Goal: Find specific page/section: Find specific page/section

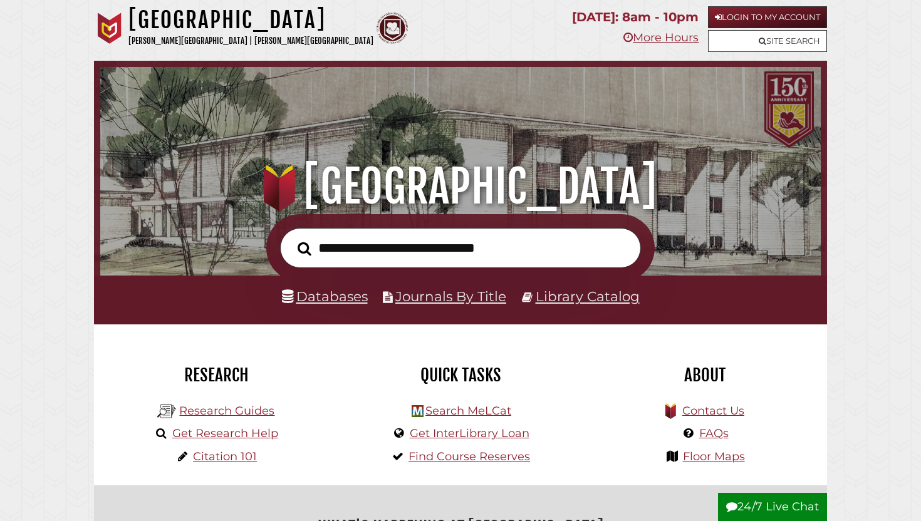
scroll to position [238, 715]
click at [520, 255] on input "text" at bounding box center [460, 248] width 361 height 41
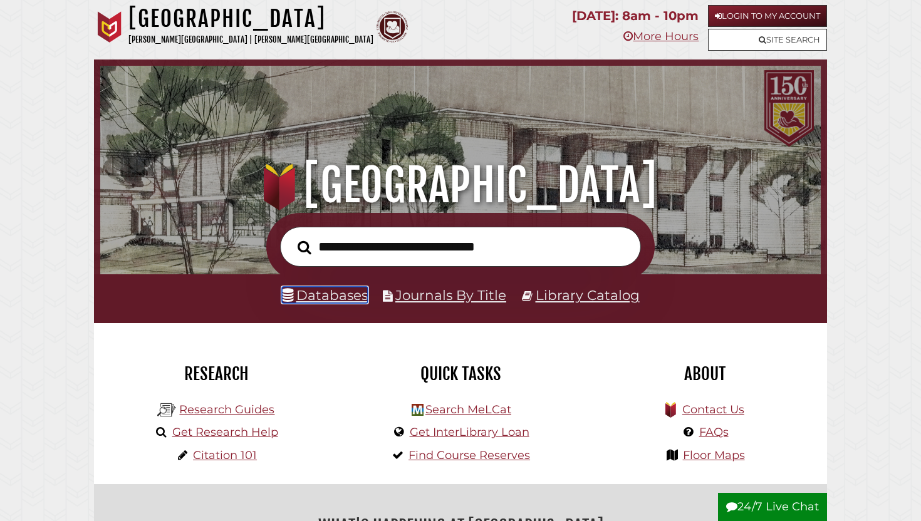
click at [352, 295] on link "Databases" at bounding box center [325, 295] width 86 height 16
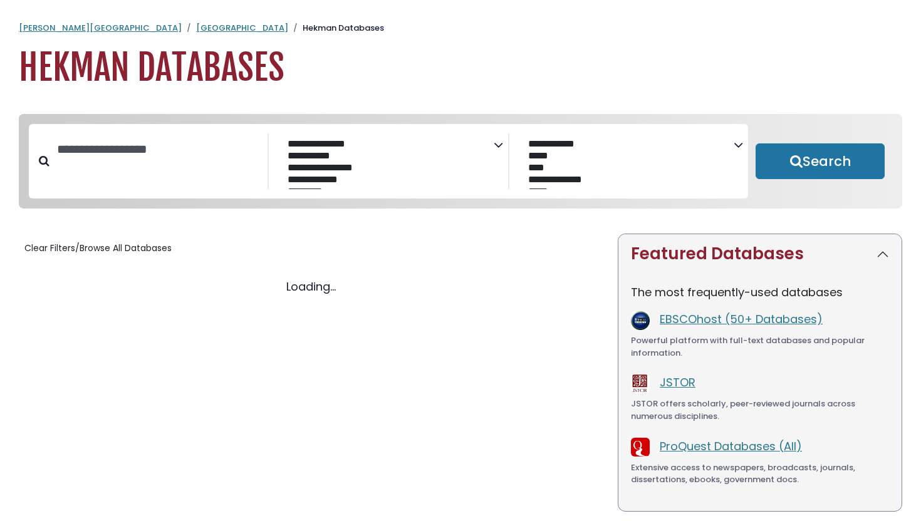
select select "Database Subject Filter"
select select "Database Vendors Filter"
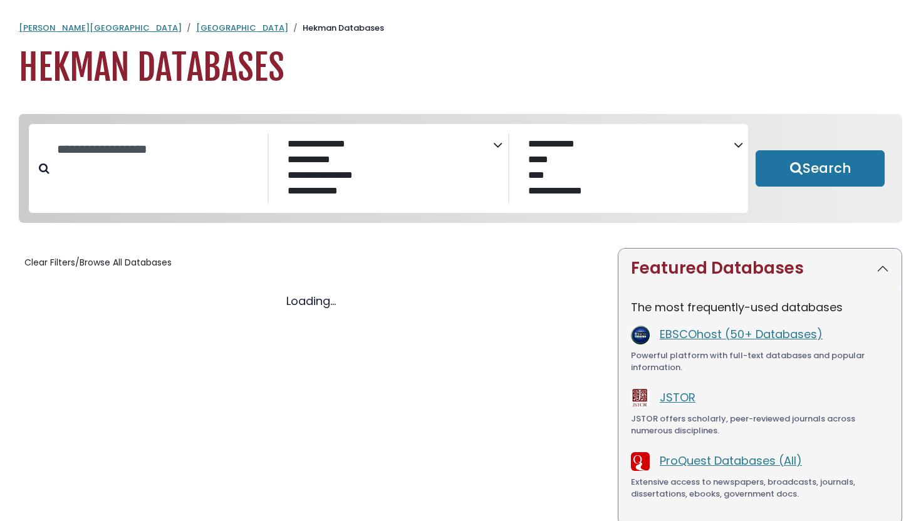
select select "Database Subject Filter"
select select "Database Vendors Filter"
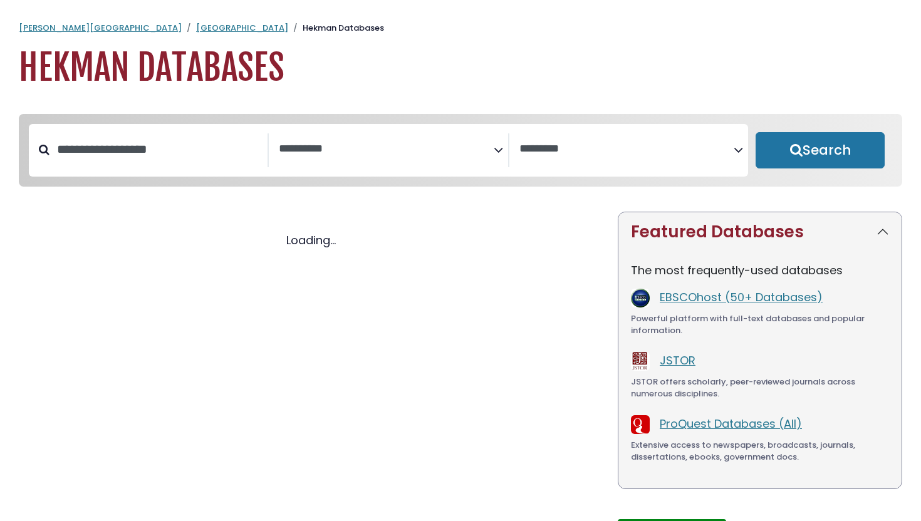
select select "Database Subject Filter"
select select "Database Vendors Filter"
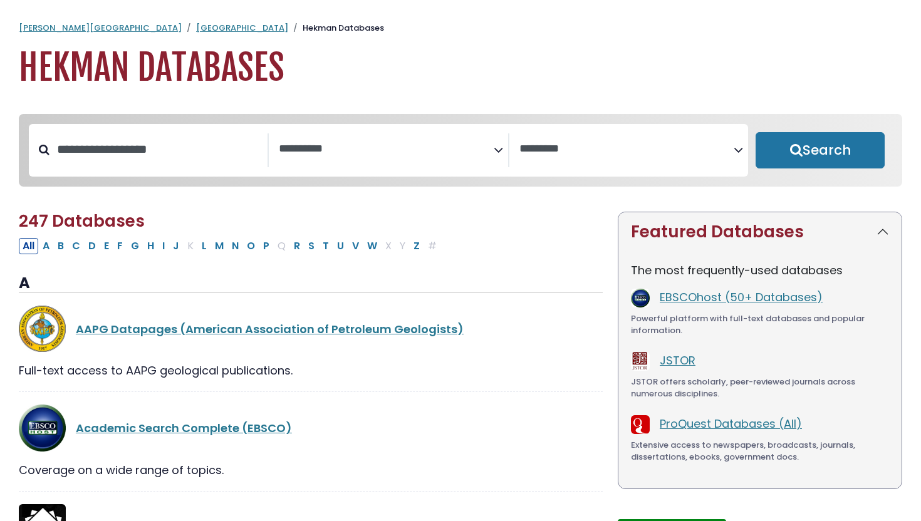
click at [336, 164] on span "Search filters" at bounding box center [386, 151] width 214 height 34
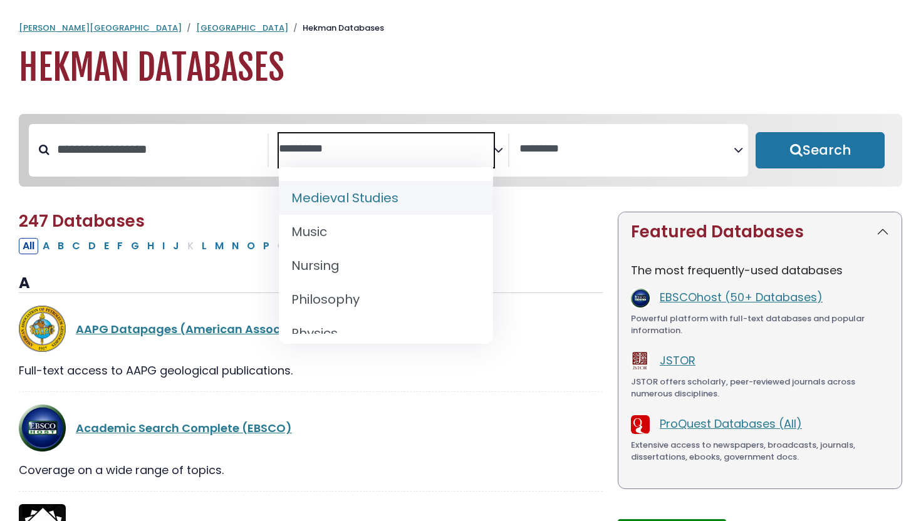
scroll to position [947, 0]
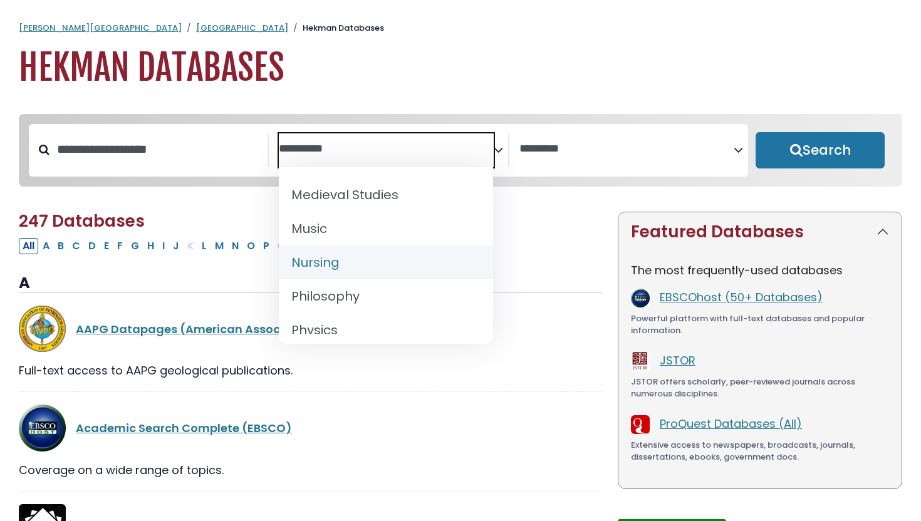
select select "*****"
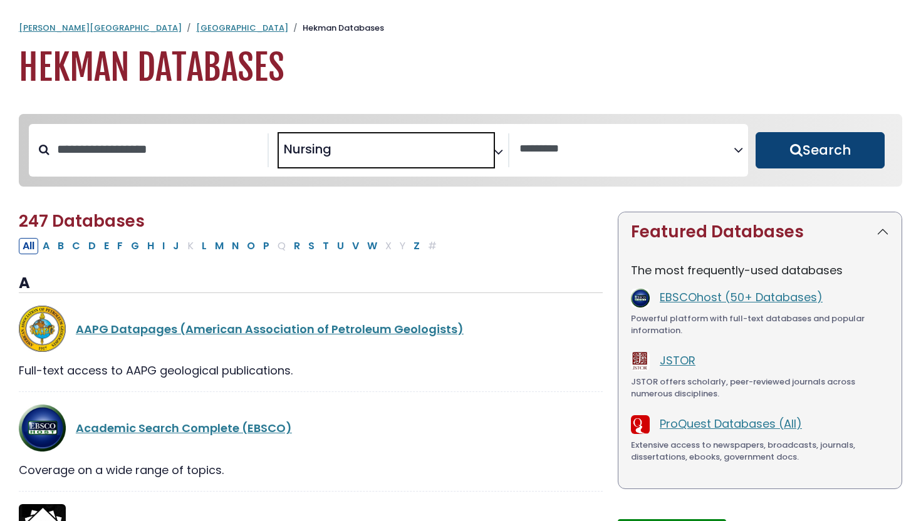
click at [820, 156] on button "Search" at bounding box center [820, 150] width 129 height 36
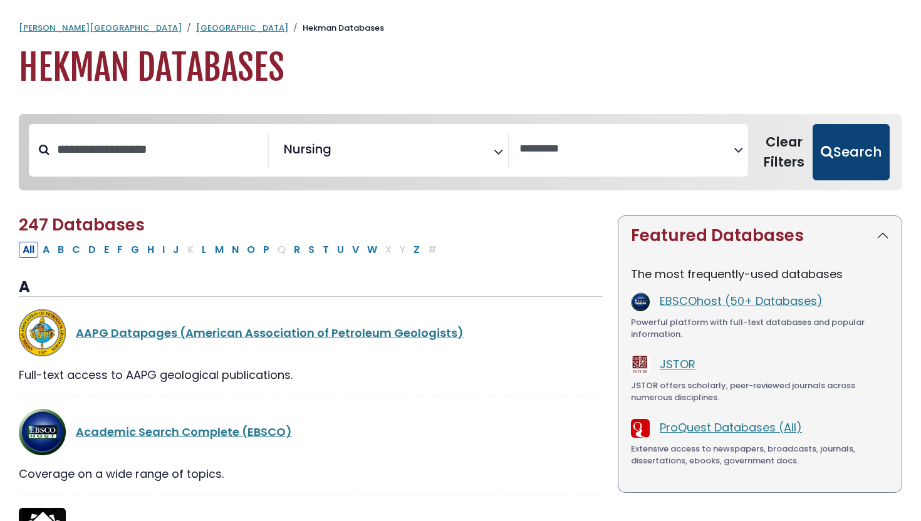
select select "Database Vendors Filter"
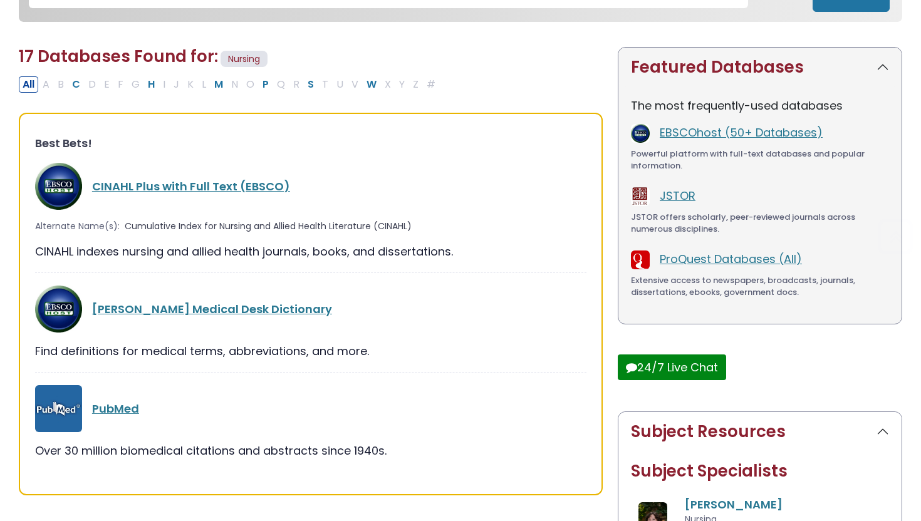
scroll to position [174, 0]
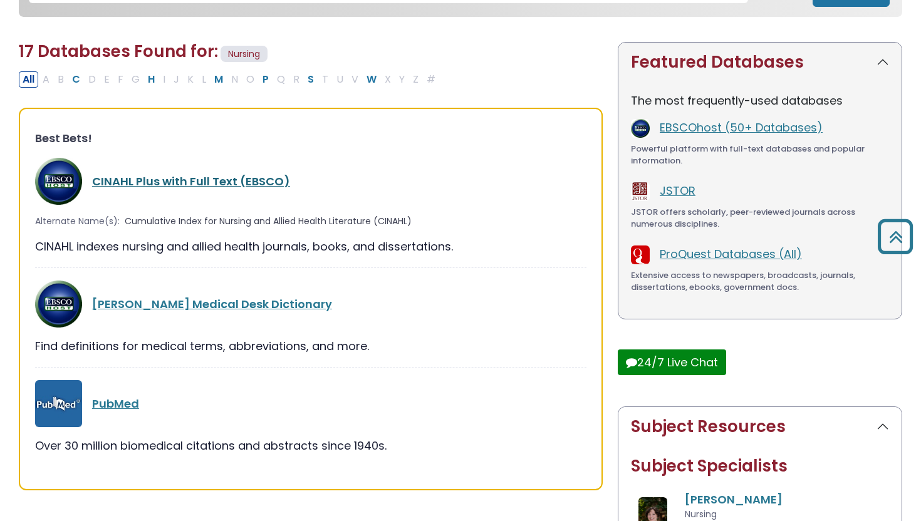
click at [211, 180] on link "CINAHL Plus with Full Text (EBSCO)" at bounding box center [191, 182] width 198 height 16
